Goal: Find specific page/section

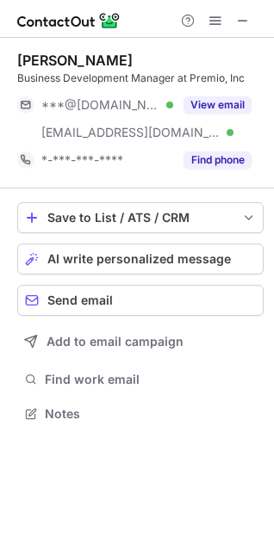
scroll to position [402, 274]
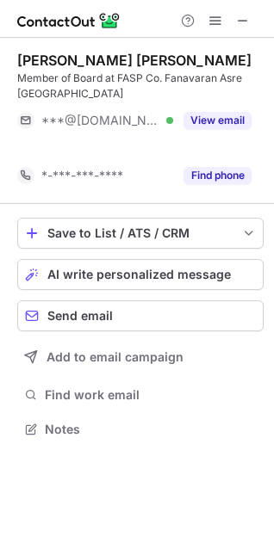
scroll to position [390, 274]
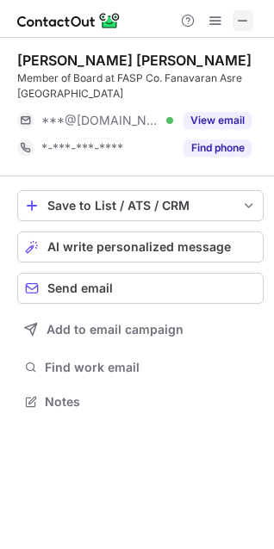
click at [243, 26] on span at bounding box center [243, 21] width 14 height 14
